Goal: Task Accomplishment & Management: Complete application form

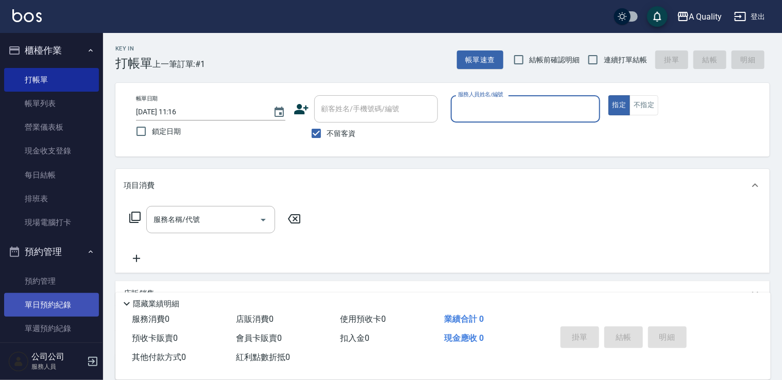
click at [58, 300] on link "單日預約紀錄" at bounding box center [51, 305] width 95 height 24
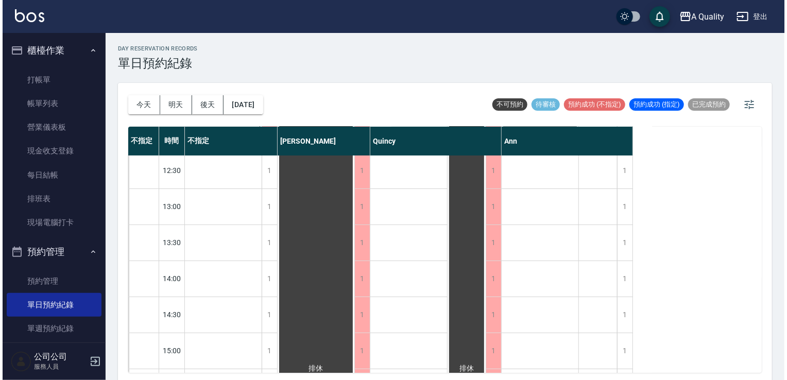
scroll to position [52, 0]
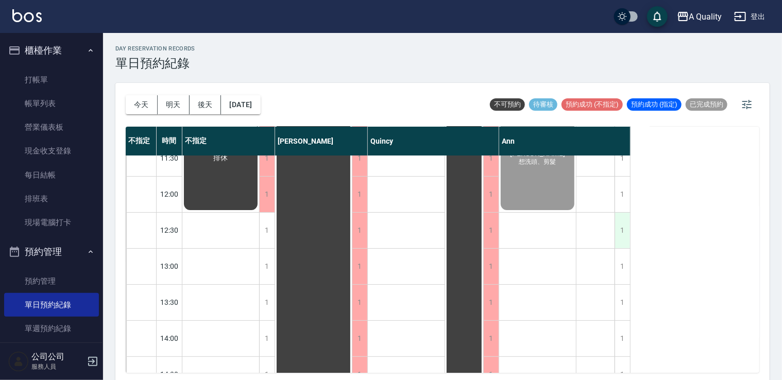
click at [618, 226] on div "1" at bounding box center [621, 231] width 15 height 36
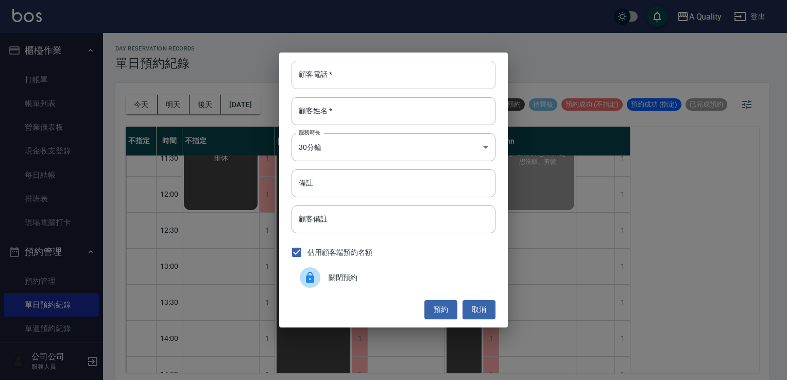
drag, startPoint x: 324, startPoint y: 79, endPoint x: 305, endPoint y: 79, distance: 19.1
click at [324, 79] on input "顧客電話   *" at bounding box center [393, 75] width 204 height 28
type input "0911830079"
click at [320, 110] on input "顧客姓名   *" at bounding box center [393, 111] width 204 height 28
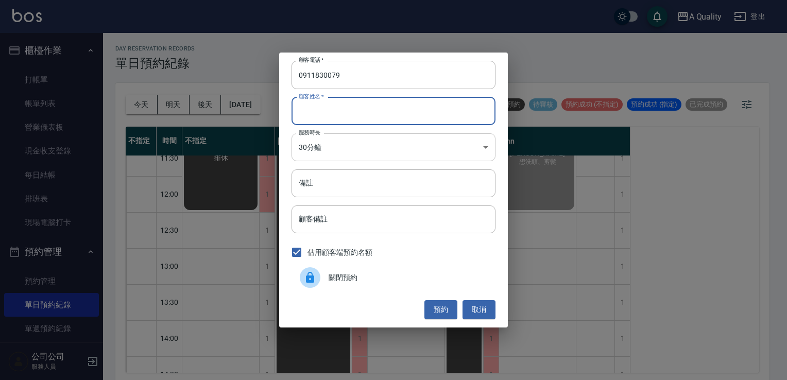
click at [302, 142] on body "A Quality 登出 櫃檯作業 打帳單 帳單列表 營業儀表板 現金收支登錄 每日結帳 排班表 現場電腦打卡 預約管理 預約管理 單日預約紀錄 單週預約紀錄…" at bounding box center [393, 191] width 787 height 383
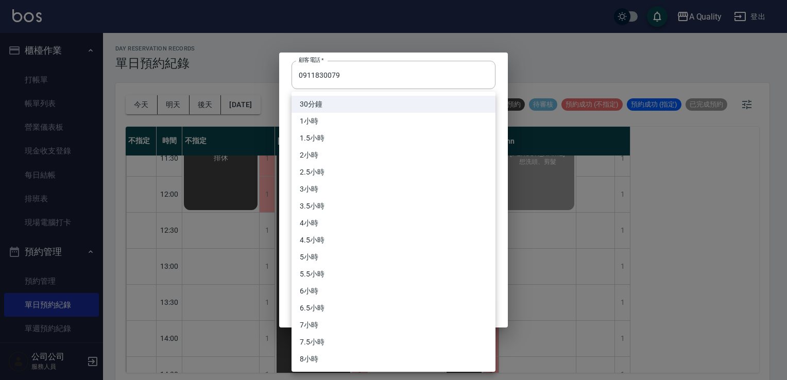
click at [320, 121] on li "1小時" at bounding box center [393, 121] width 204 height 17
type input "2"
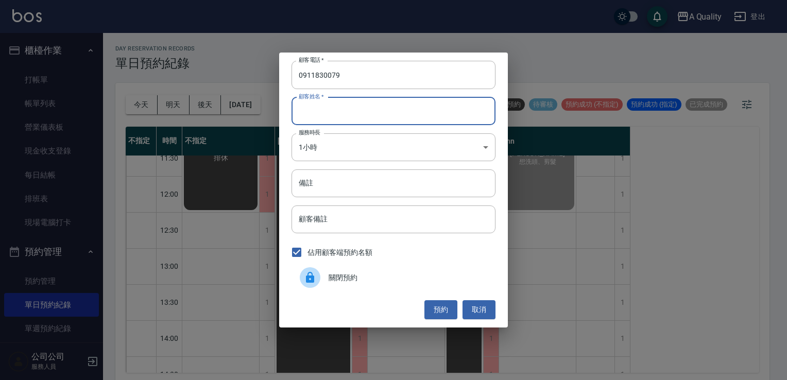
click at [346, 109] on input "顧客姓名   *" at bounding box center [393, 111] width 204 height 28
click at [322, 108] on input "tp6" at bounding box center [393, 111] width 204 height 28
type input "t"
type input "[PERSON_NAME]"
click at [321, 183] on input "備註" at bounding box center [393, 183] width 204 height 28
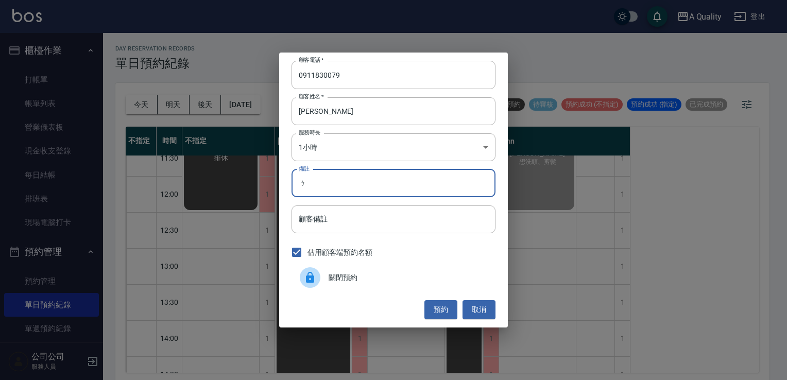
type input "ㄏ"
type input "sc"
click at [444, 309] on button "預約" at bounding box center [440, 309] width 33 height 19
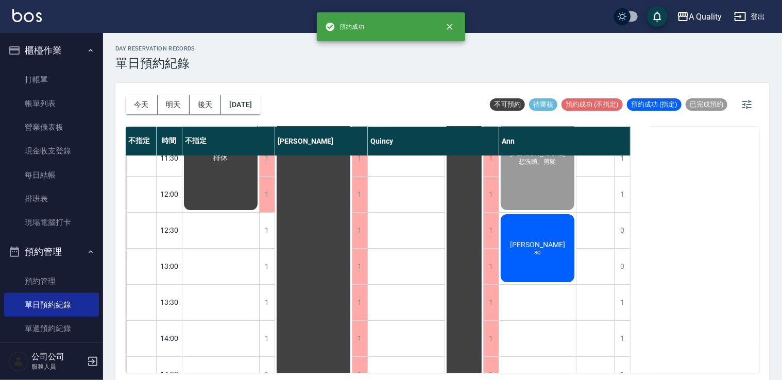
click at [558, 259] on div "陳S sc" at bounding box center [537, 248] width 77 height 71
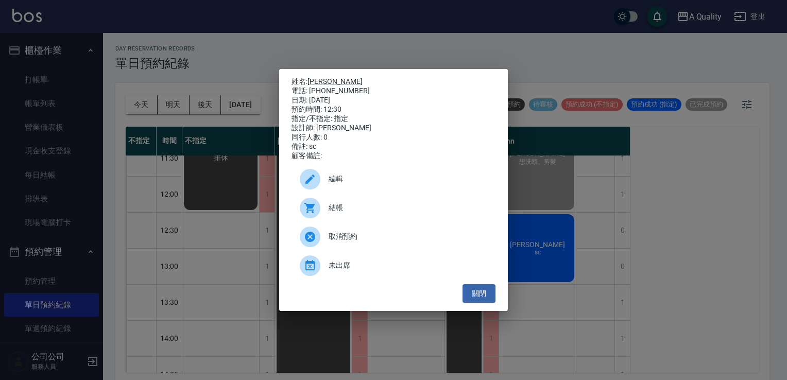
click at [330, 179] on span "編輯" at bounding box center [408, 179] width 159 height 11
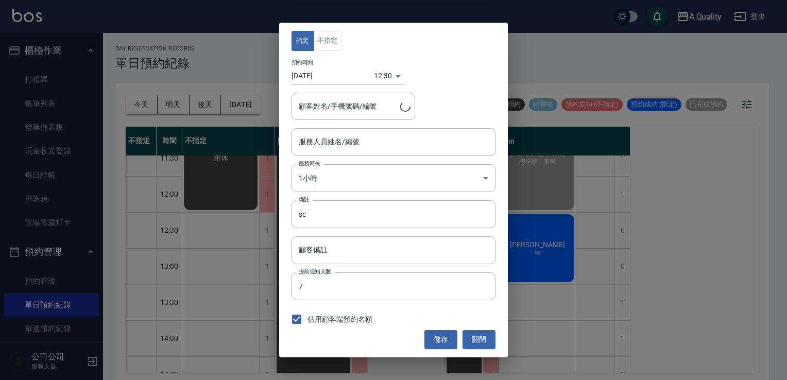
type input "Ann(無代號)"
type input "陳S/0911830079"
drag, startPoint x: 325, startPoint y: 27, endPoint x: 324, endPoint y: 41, distance: 14.5
click at [325, 28] on div "指定 不指定 預約時間 2025/09/16 12:30 1757997000000 顧客姓名/手機號碼/編號 陳S/0911830079 顧客姓名/手機號碼…" at bounding box center [393, 190] width 229 height 334
click at [324, 42] on button "不指定" at bounding box center [327, 41] width 29 height 20
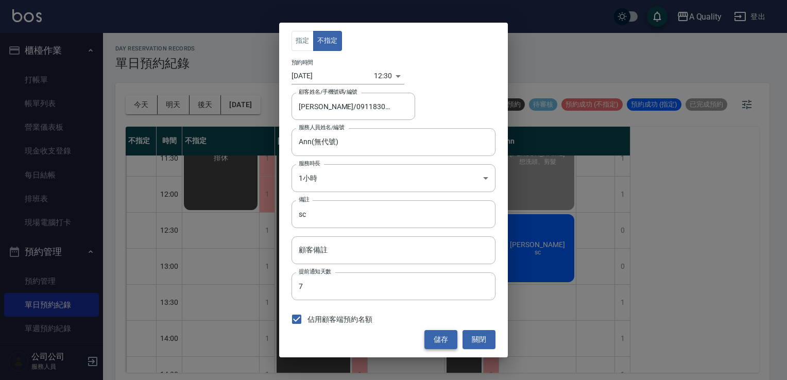
click at [439, 342] on button "儲存" at bounding box center [440, 339] width 33 height 19
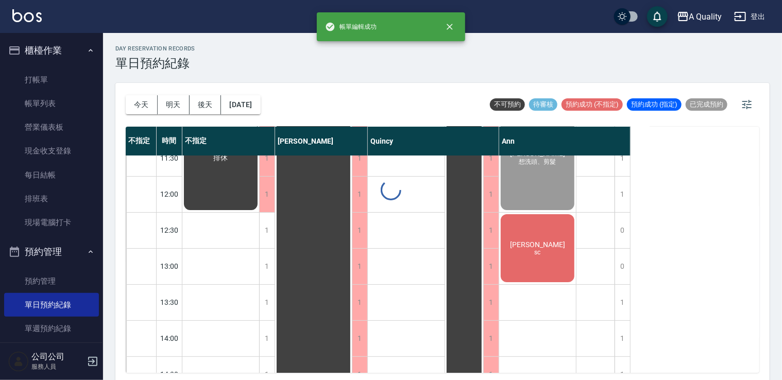
click at [532, 250] on div "day Reservation records 單日預約紀錄 今天 明天 後天 2025/09/16 不可預約 待審核 預約成功 (不指定) 預約成功 (指定…" at bounding box center [442, 208] width 679 height 350
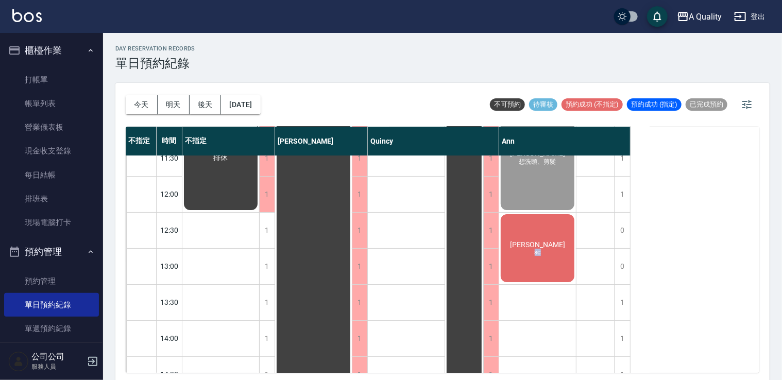
click at [533, 250] on span "sc" at bounding box center [538, 252] width 10 height 7
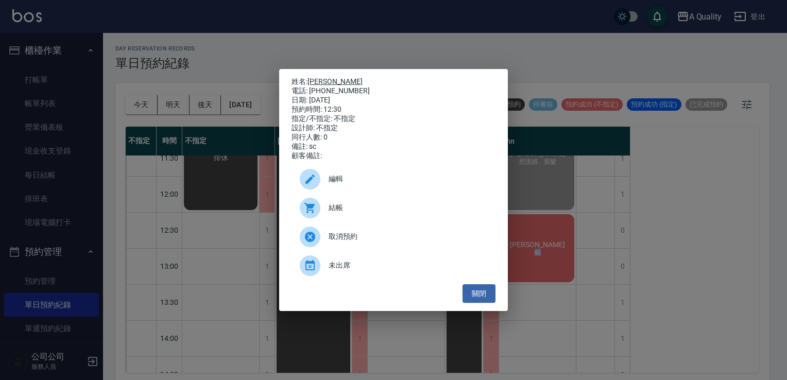
click at [313, 81] on link "[PERSON_NAME]" at bounding box center [334, 81] width 55 height 8
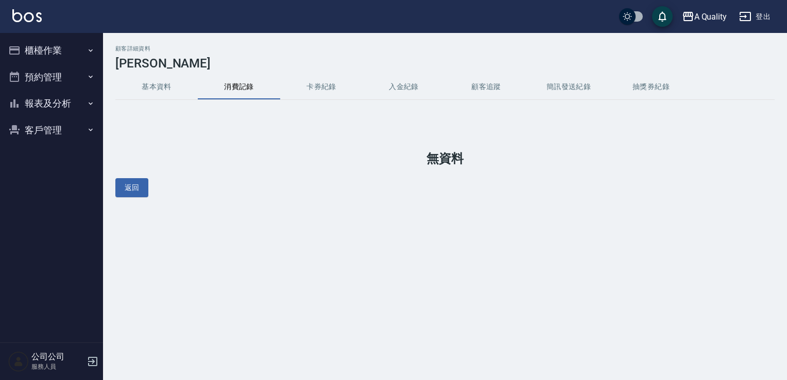
click at [151, 83] on button "基本資料" at bounding box center [156, 87] width 82 height 25
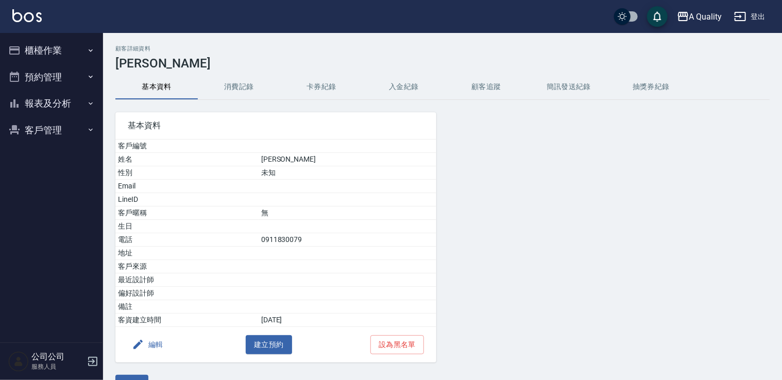
scroll to position [24, 0]
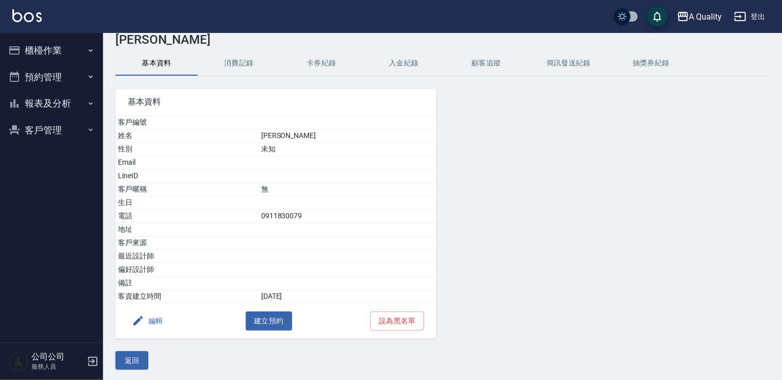
drag, startPoint x: 41, startPoint y: 101, endPoint x: 45, endPoint y: 92, distance: 10.6
click at [41, 100] on button "報表及分析" at bounding box center [51, 103] width 95 height 27
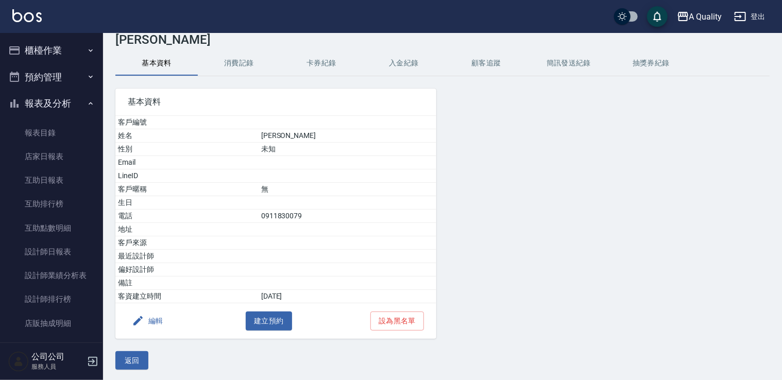
click at [52, 82] on button "預約管理" at bounding box center [51, 77] width 95 height 27
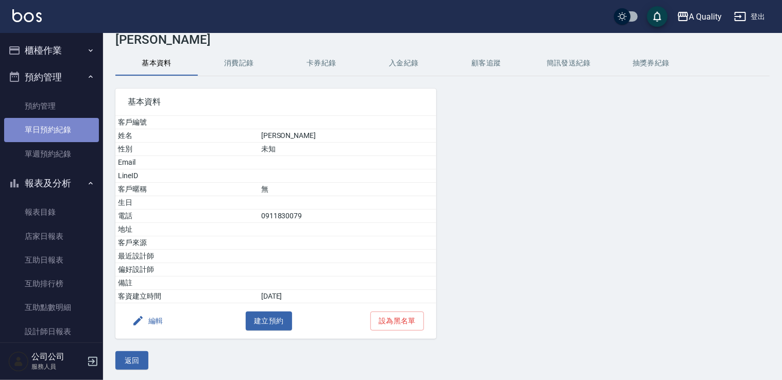
click at [67, 127] on link "單日預約紀錄" at bounding box center [51, 130] width 95 height 24
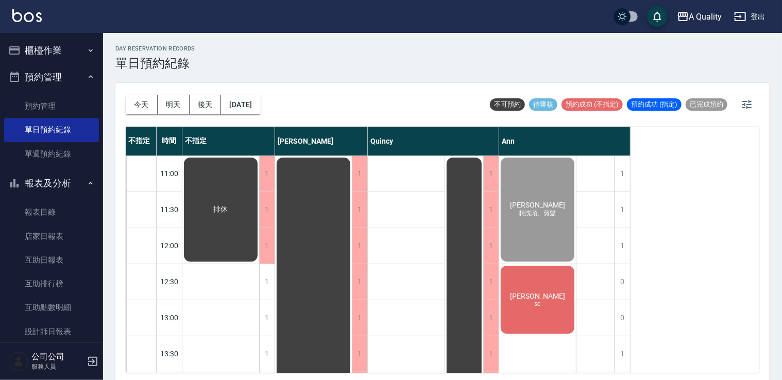
click at [537, 286] on div "陳S sc" at bounding box center [537, 299] width 77 height 71
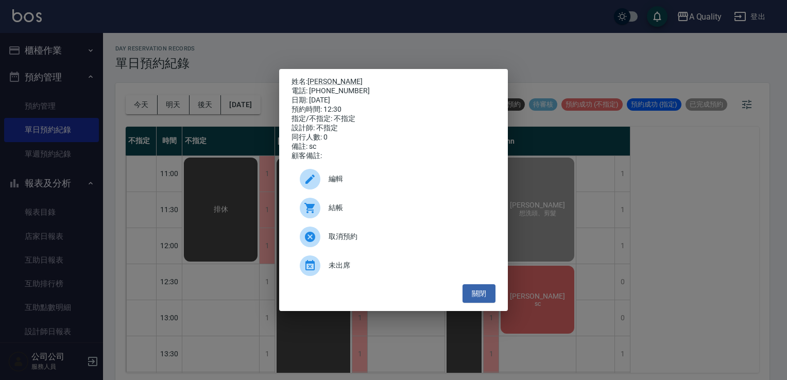
click at [362, 207] on span "結帳" at bounding box center [408, 207] width 159 height 11
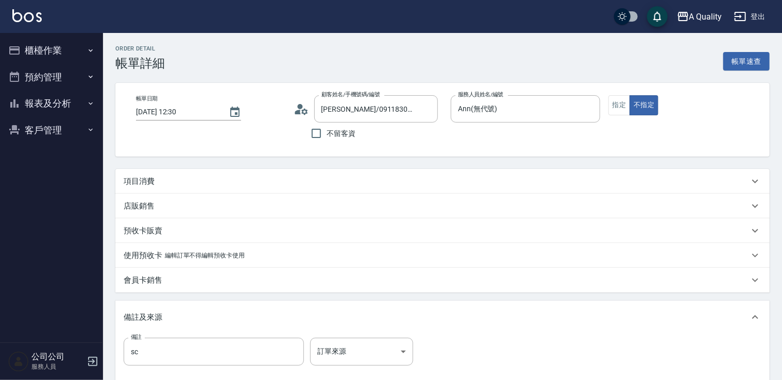
click at [202, 186] on div "項目消費" at bounding box center [436, 181] width 625 height 11
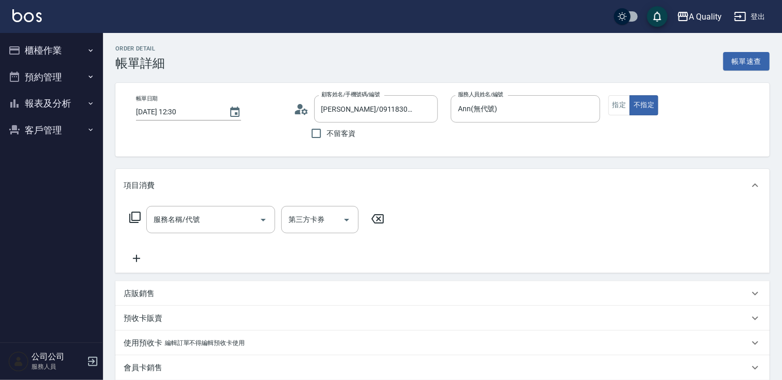
click at [202, 186] on div "項目消費" at bounding box center [436, 185] width 625 height 11
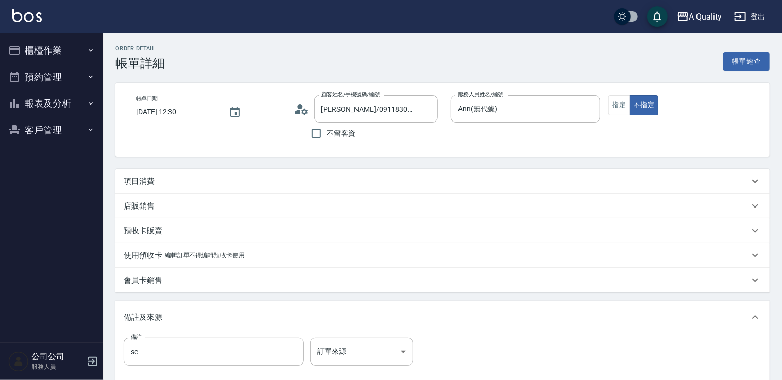
click at [236, 211] on div "店販銷售" at bounding box center [436, 206] width 625 height 11
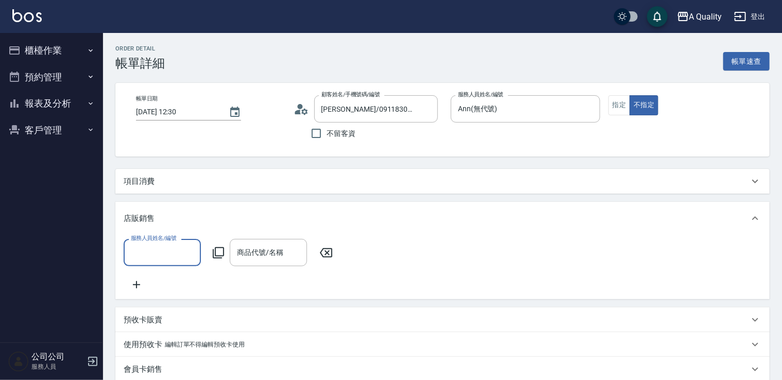
scroll to position [0, 0]
click at [194, 193] on div "項目消費" at bounding box center [442, 181] width 654 height 25
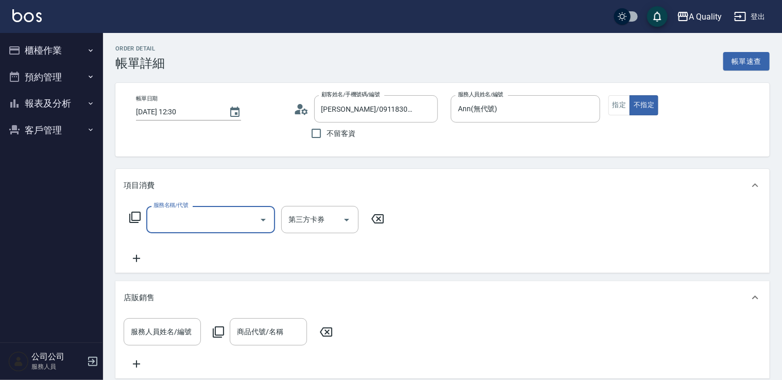
click at [212, 215] on input "服務名稱/代號" at bounding box center [203, 220] width 104 height 18
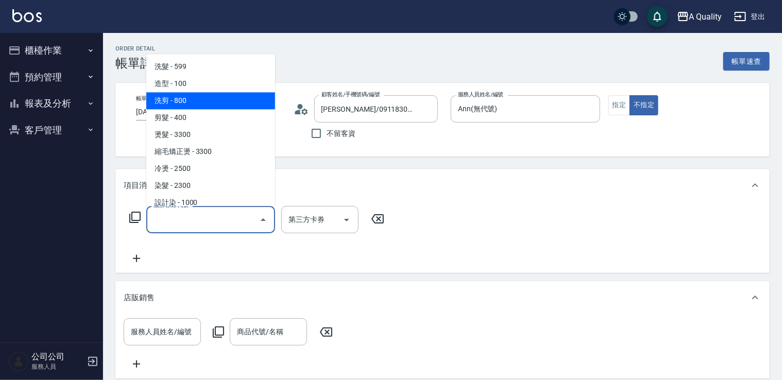
click at [203, 104] on span "洗剪 - 800" at bounding box center [210, 100] width 129 height 17
type input "洗剪(103)"
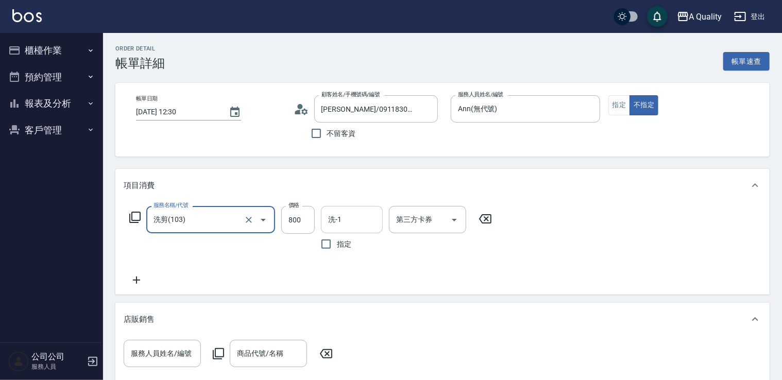
click at [363, 218] on input "洗-1" at bounding box center [351, 220] width 53 height 18
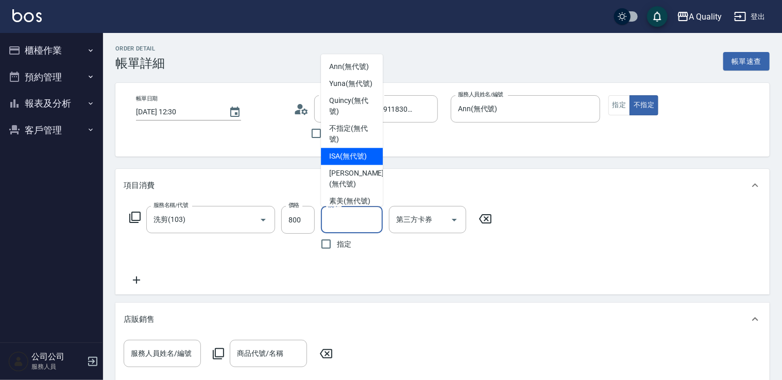
drag, startPoint x: 341, startPoint y: 162, endPoint x: 400, endPoint y: 167, distance: 58.9
click at [341, 162] on span "ISA (無代號)" at bounding box center [348, 156] width 38 height 11
type input "ISA(無代號)"
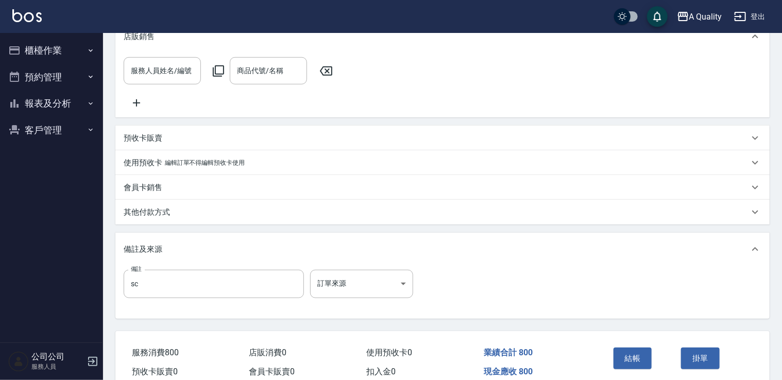
scroll to position [338, 0]
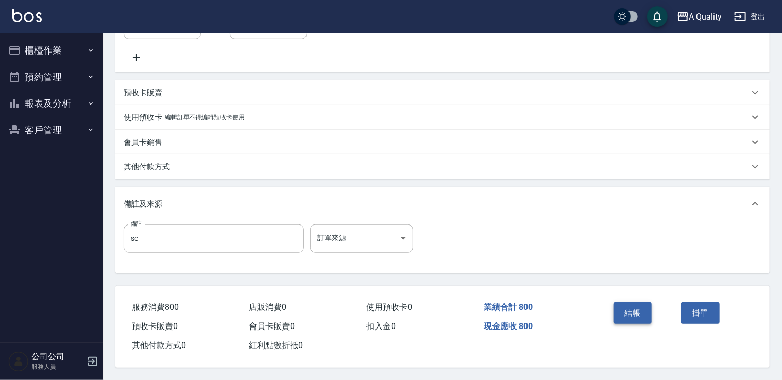
click at [641, 309] on button "結帳" at bounding box center [632, 313] width 39 height 22
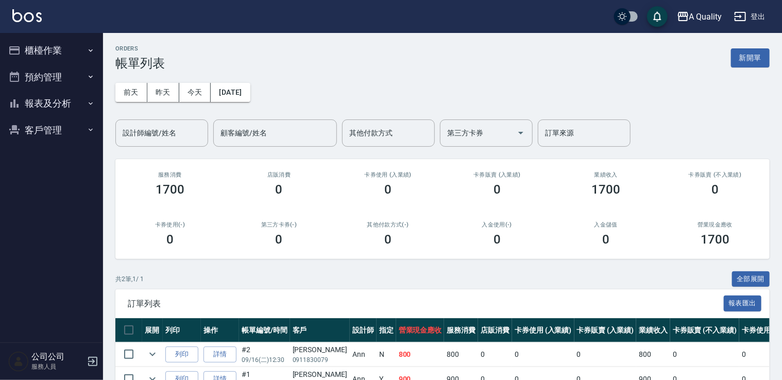
click at [36, 112] on button "報表及分析" at bounding box center [51, 103] width 95 height 27
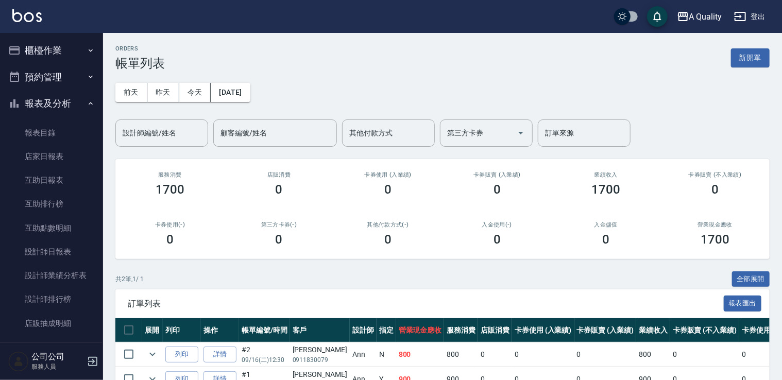
click at [43, 56] on button "櫃檯作業" at bounding box center [51, 50] width 95 height 27
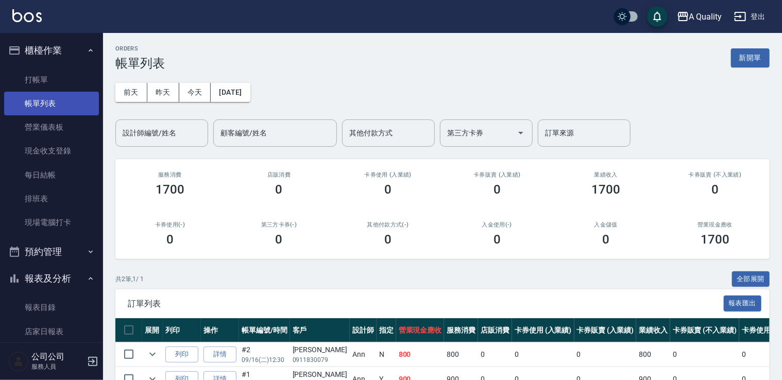
click at [47, 103] on link "帳單列表" at bounding box center [51, 104] width 95 height 24
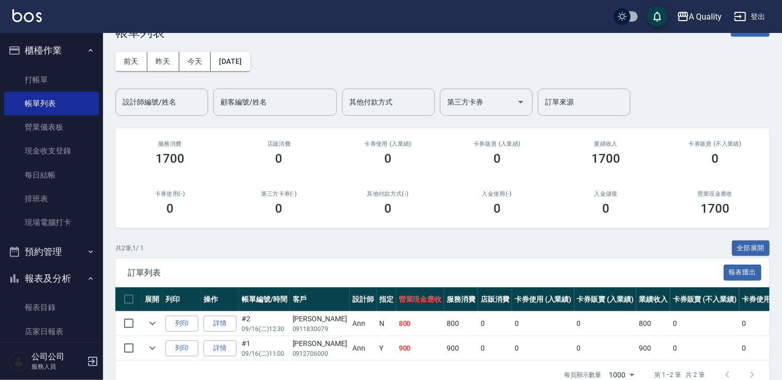
scroll to position [59, 0]
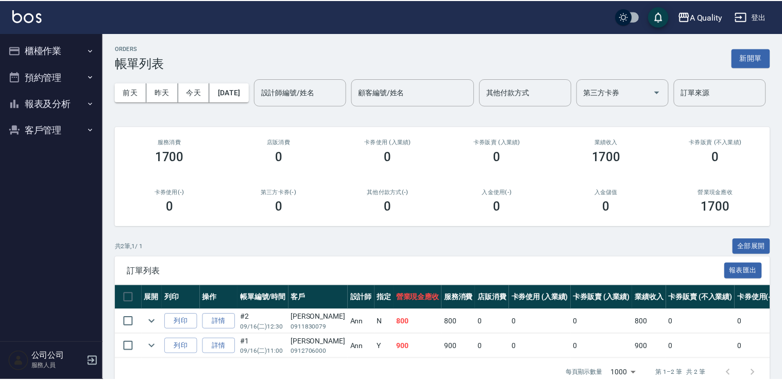
scroll to position [59, 0]
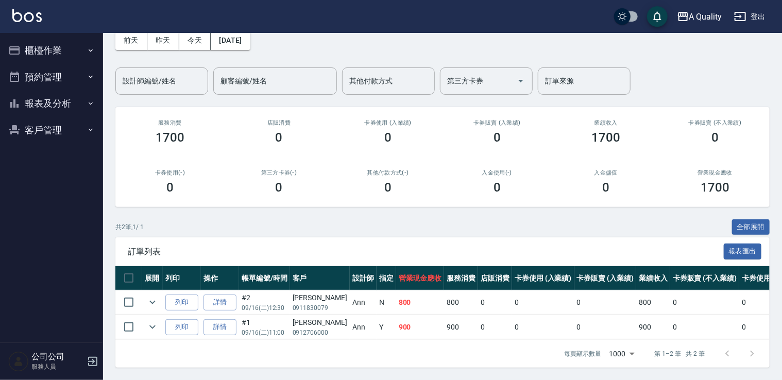
click at [64, 85] on button "預約管理" at bounding box center [51, 77] width 95 height 27
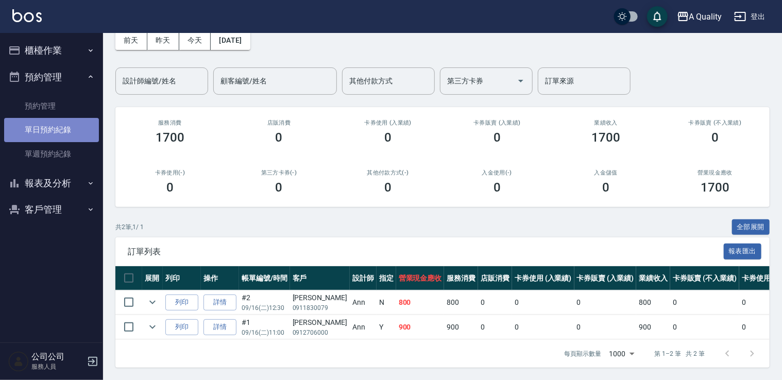
click at [72, 127] on link "單日預約紀錄" at bounding box center [51, 130] width 95 height 24
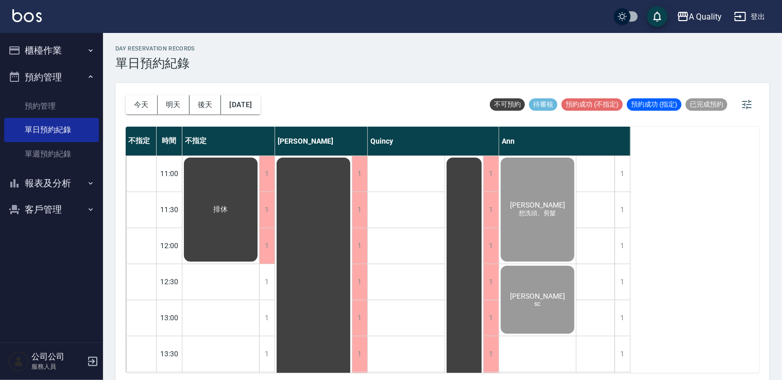
scroll to position [3, 0]
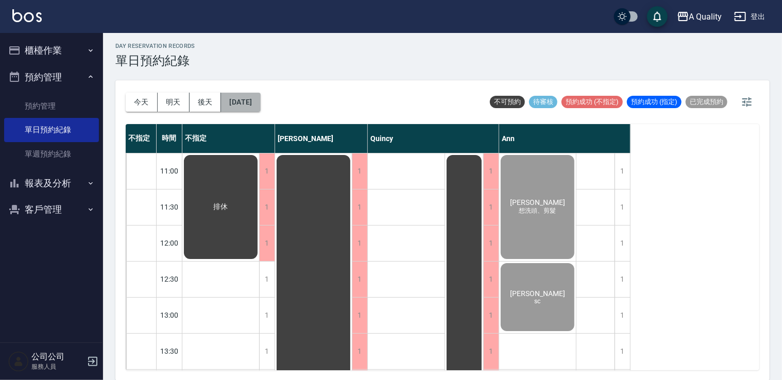
click at [260, 103] on button "[DATE]" at bounding box center [240, 102] width 39 height 19
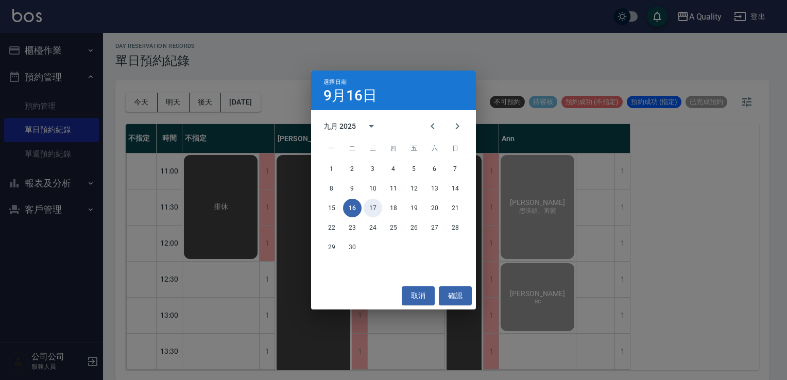
click at [375, 214] on button "17" at bounding box center [373, 208] width 19 height 19
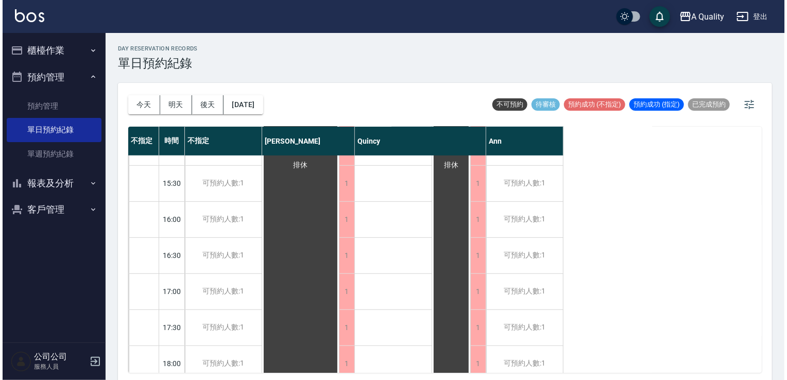
scroll to position [439, 0]
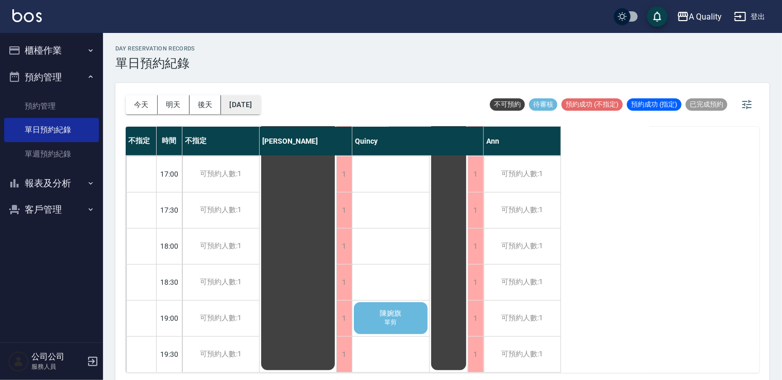
click at [246, 106] on button "[DATE]" at bounding box center [240, 104] width 39 height 19
